Goal: Obtain resource: Obtain resource

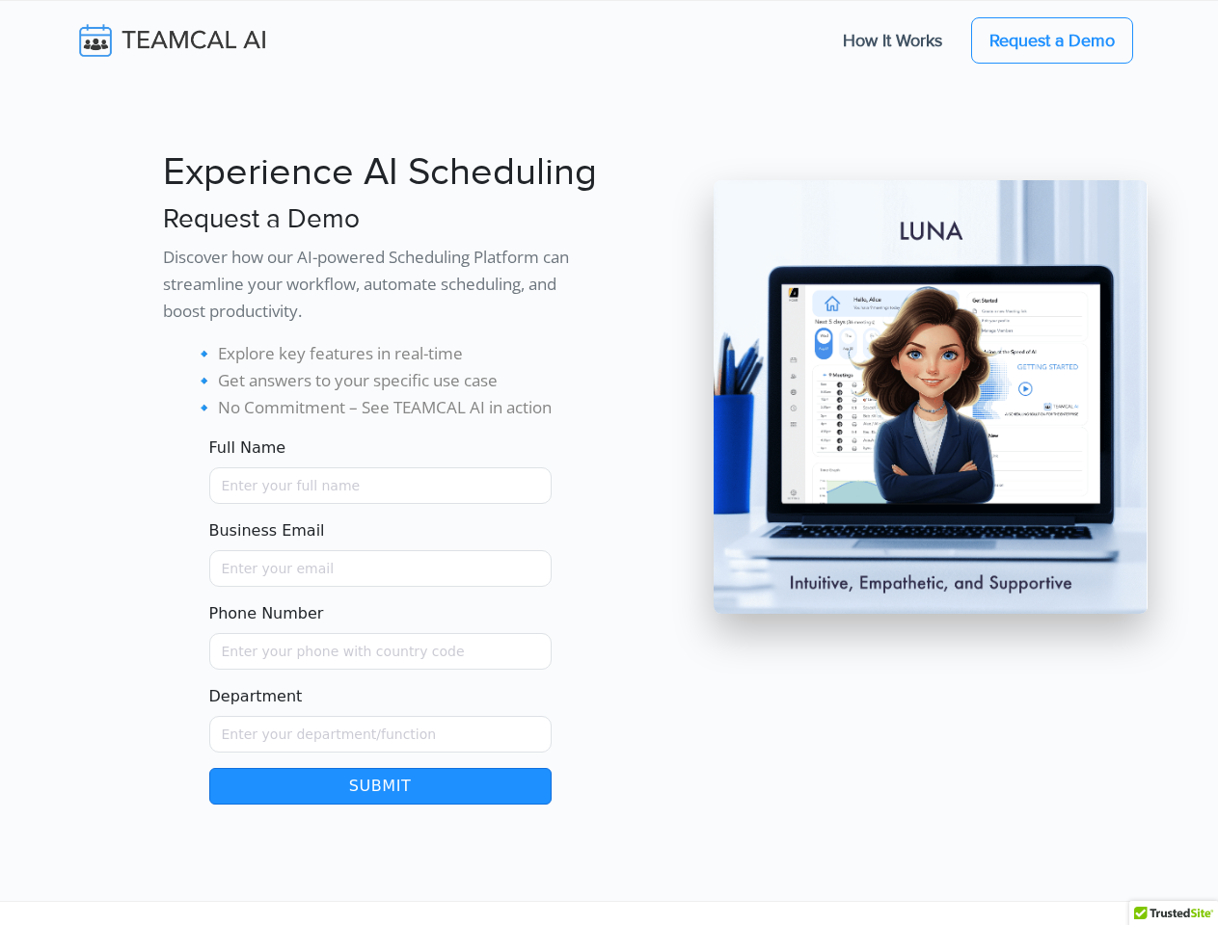
click at [380, 787] on button "Submit" at bounding box center [380, 786] width 342 height 37
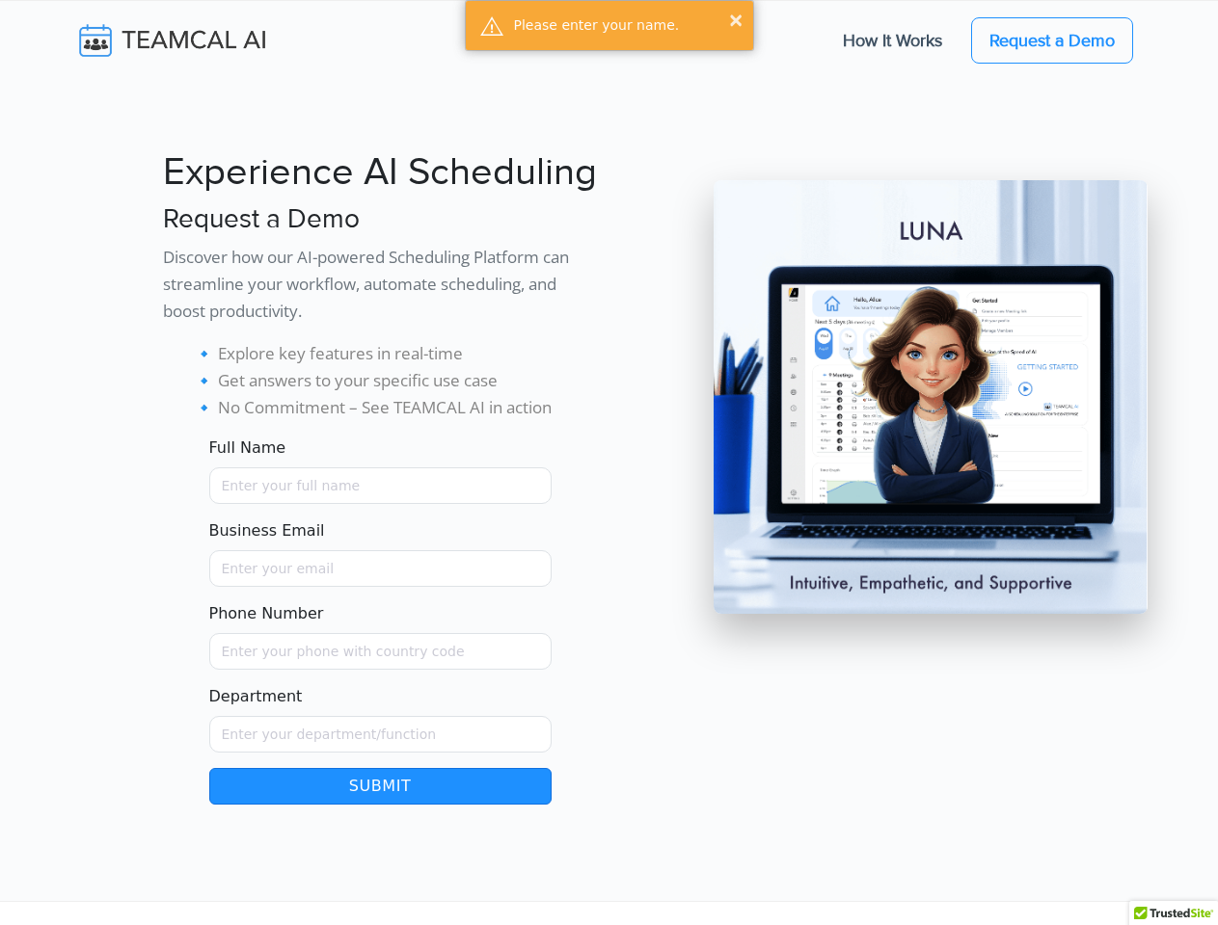
click at [1173, 913] on div at bounding box center [1173, 919] width 89 height 37
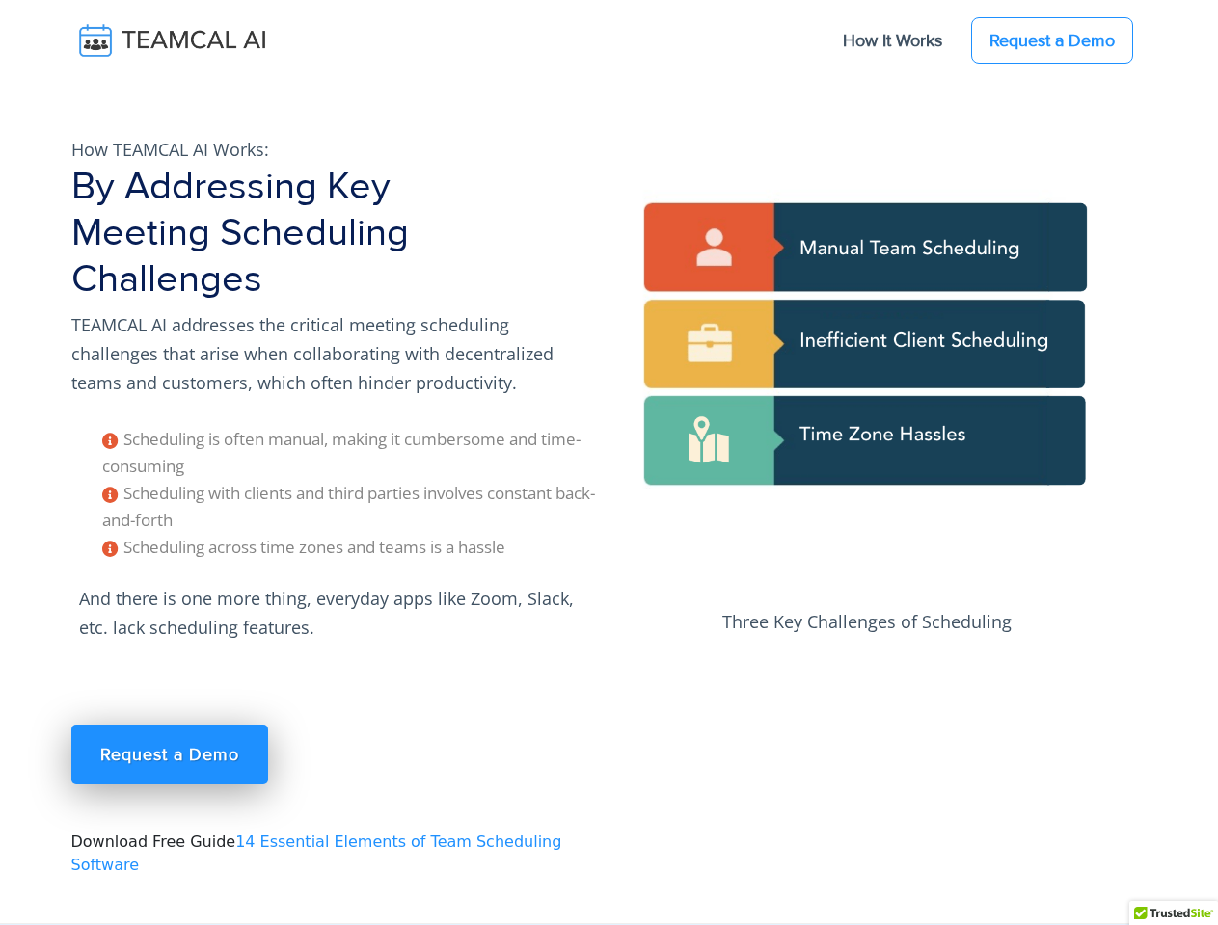
click at [1173, 913] on div at bounding box center [1173, 919] width 89 height 37
